Goal: Task Accomplishment & Management: Manage account settings

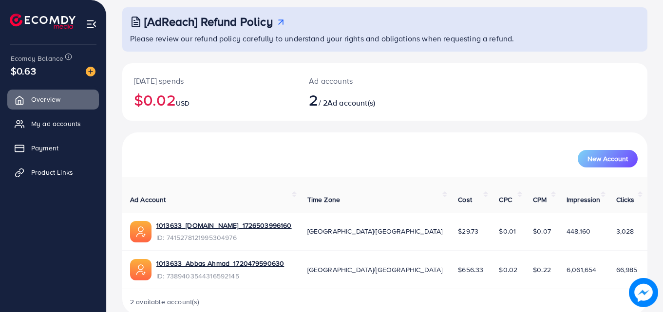
scroll to position [58, 0]
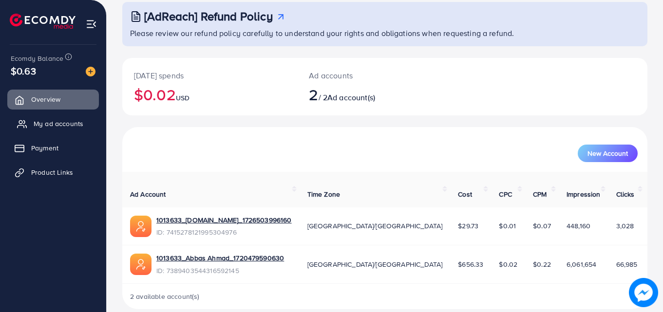
click at [76, 122] on span "My ad accounts" at bounding box center [59, 124] width 50 height 10
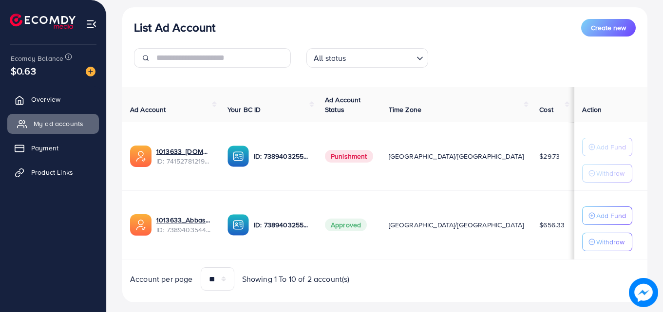
scroll to position [117, 0]
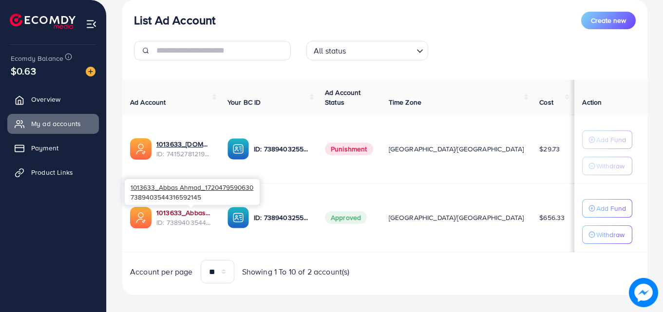
click at [198, 214] on link "1013633_Abbas Ahmad_1720479590630" at bounding box center [184, 213] width 56 height 10
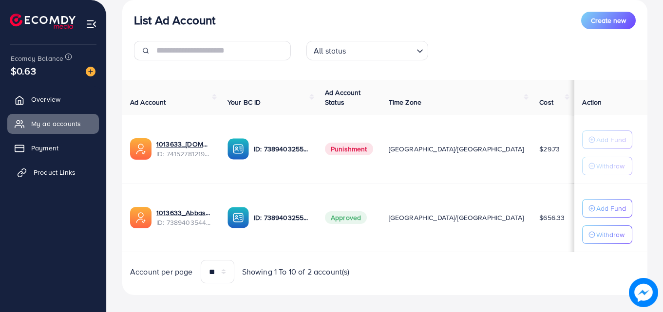
click at [45, 168] on span "Product Links" at bounding box center [55, 173] width 42 height 10
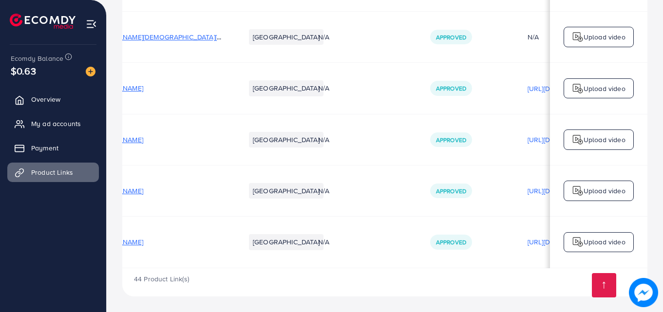
scroll to position [0, 63]
click at [524, 237] on p "[URL][DOMAIN_NAME]" at bounding box center [558, 242] width 69 height 12
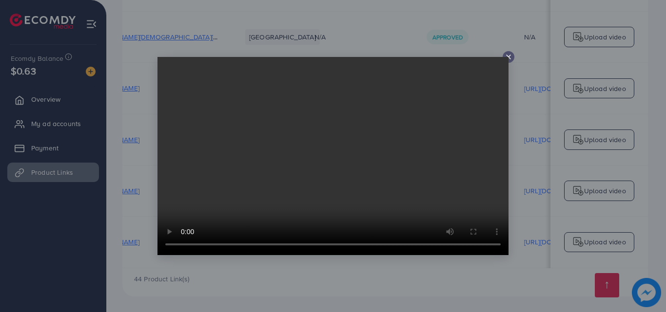
click at [508, 54] on icon at bounding box center [508, 57] width 8 height 8
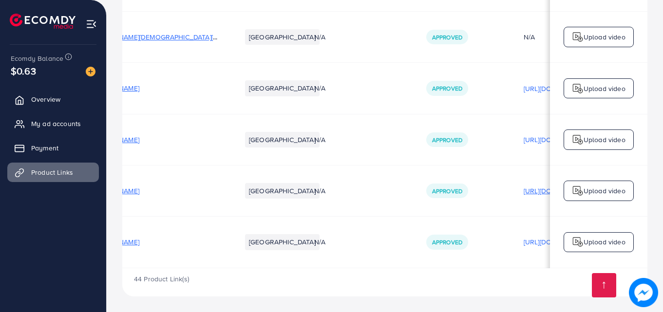
click at [524, 185] on p "[URL][DOMAIN_NAME]" at bounding box center [558, 191] width 69 height 12
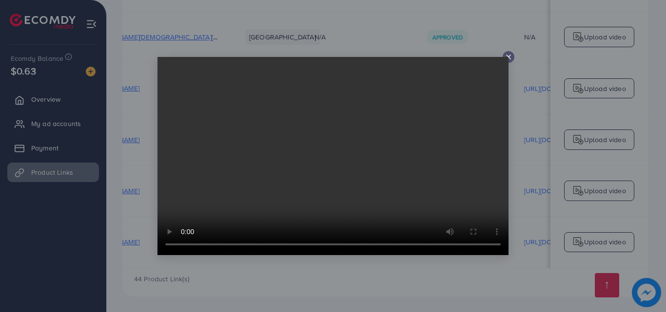
click at [506, 59] on video at bounding box center [332, 156] width 351 height 198
click at [506, 55] on icon at bounding box center [508, 57] width 8 height 8
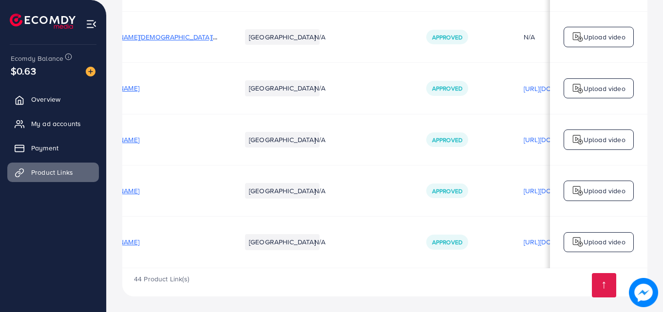
click at [139, 187] on span "[URL][DOMAIN_NAME]" at bounding box center [105, 191] width 69 height 10
